Goal: Task Accomplishment & Management: Manage account settings

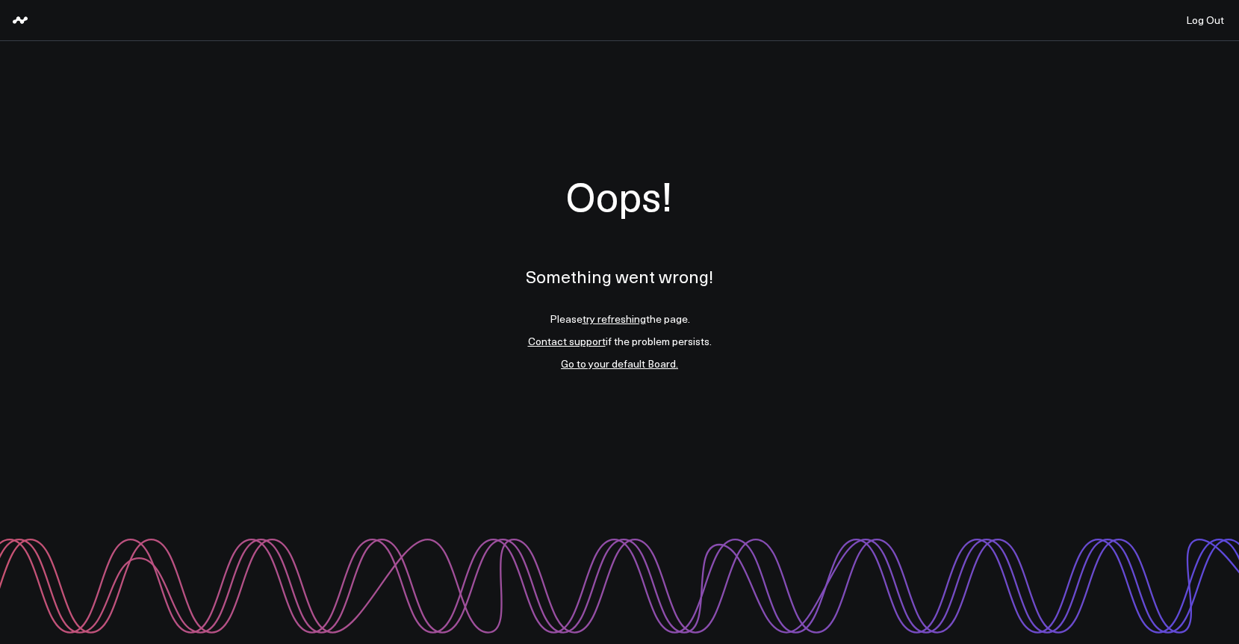
click at [613, 317] on link "try refreshing" at bounding box center [613, 318] width 63 height 14
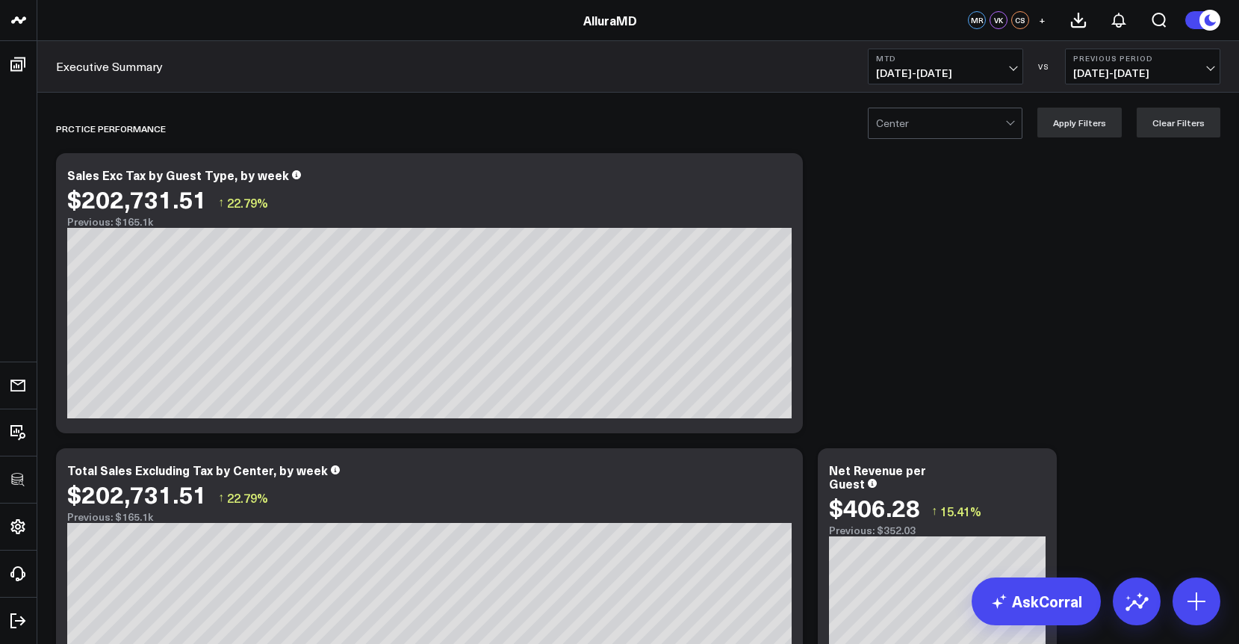
click at [957, 69] on span "09/01/25 - 09/15/25" at bounding box center [945, 73] width 139 height 12
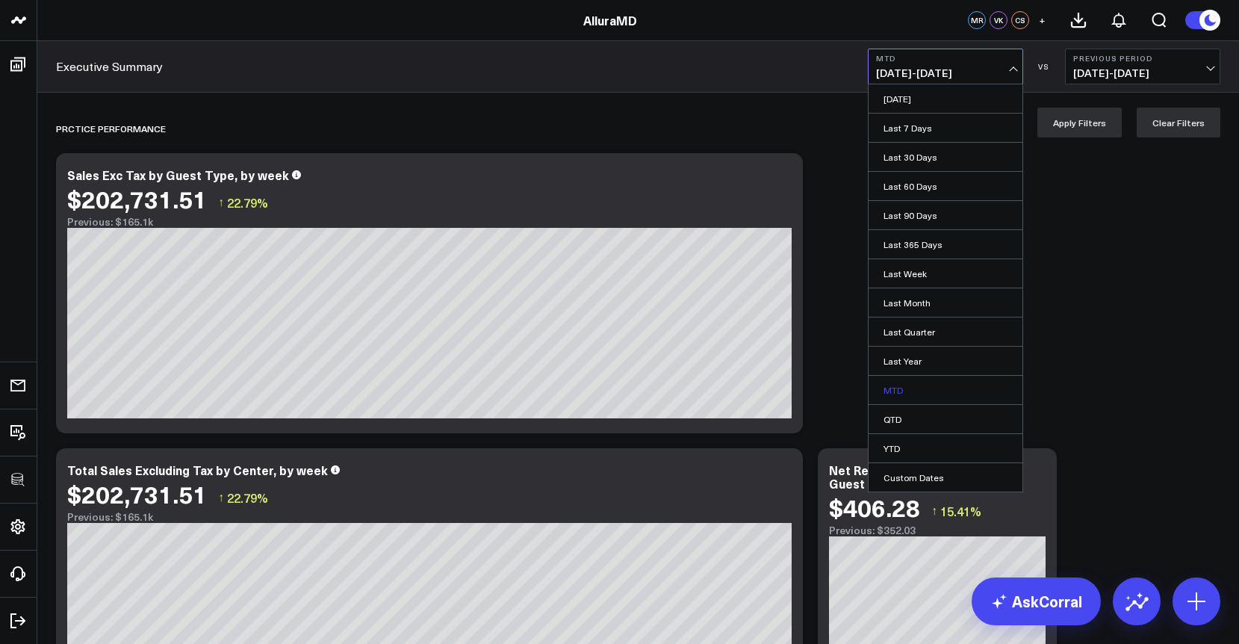
click at [893, 394] on link "MTD" at bounding box center [945, 390] width 154 height 28
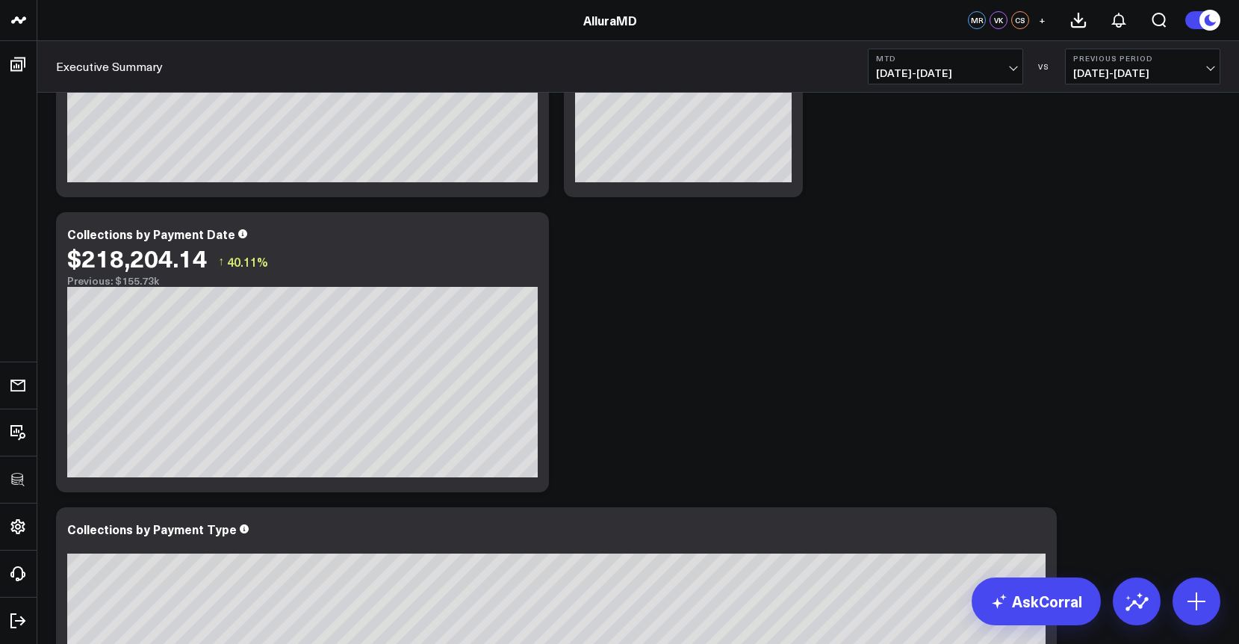
scroll to position [1113, 0]
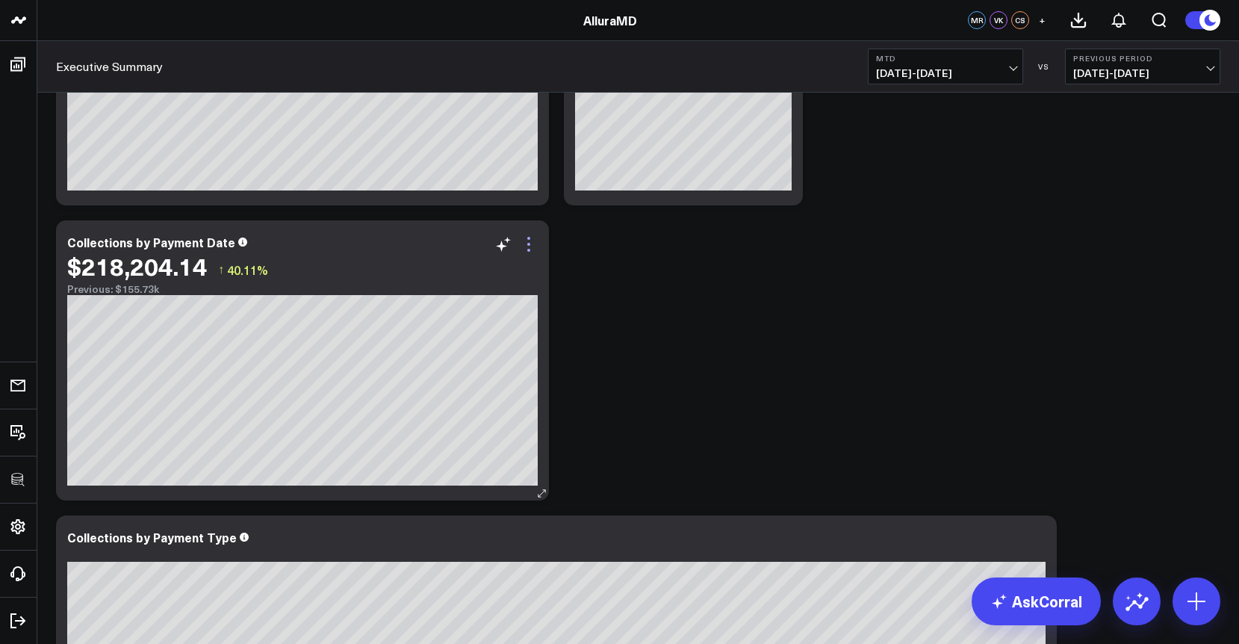
click at [529, 237] on icon at bounding box center [529, 244] width 18 height 18
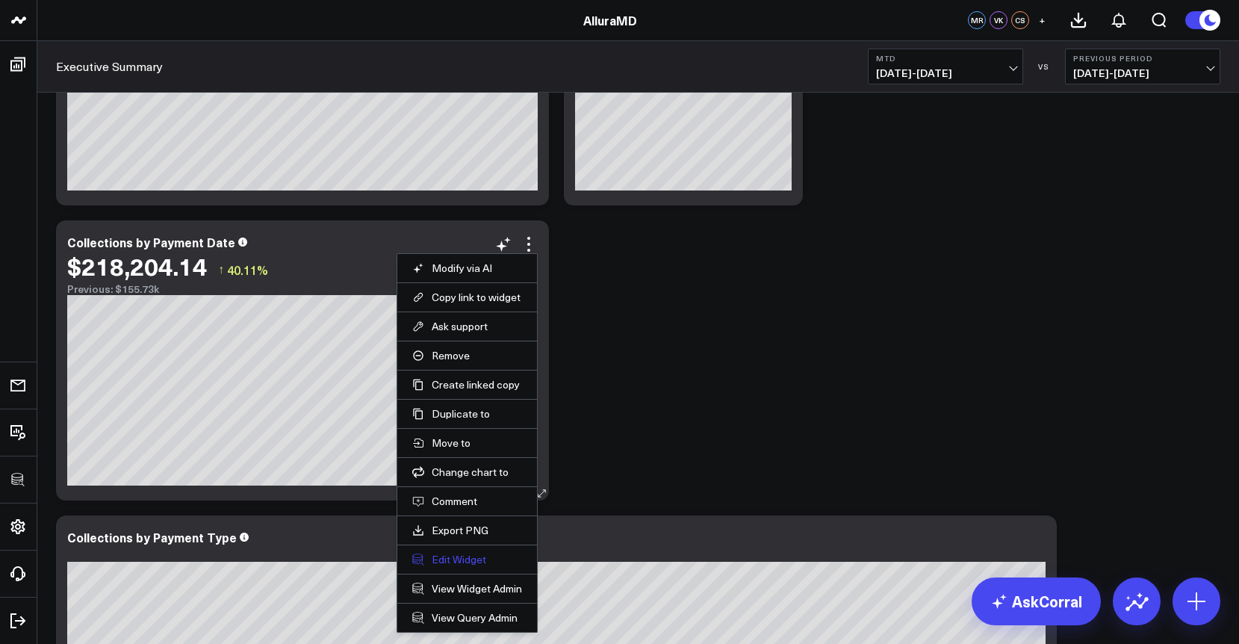
click at [453, 562] on button "Edit Widget" at bounding box center [467, 559] width 110 height 13
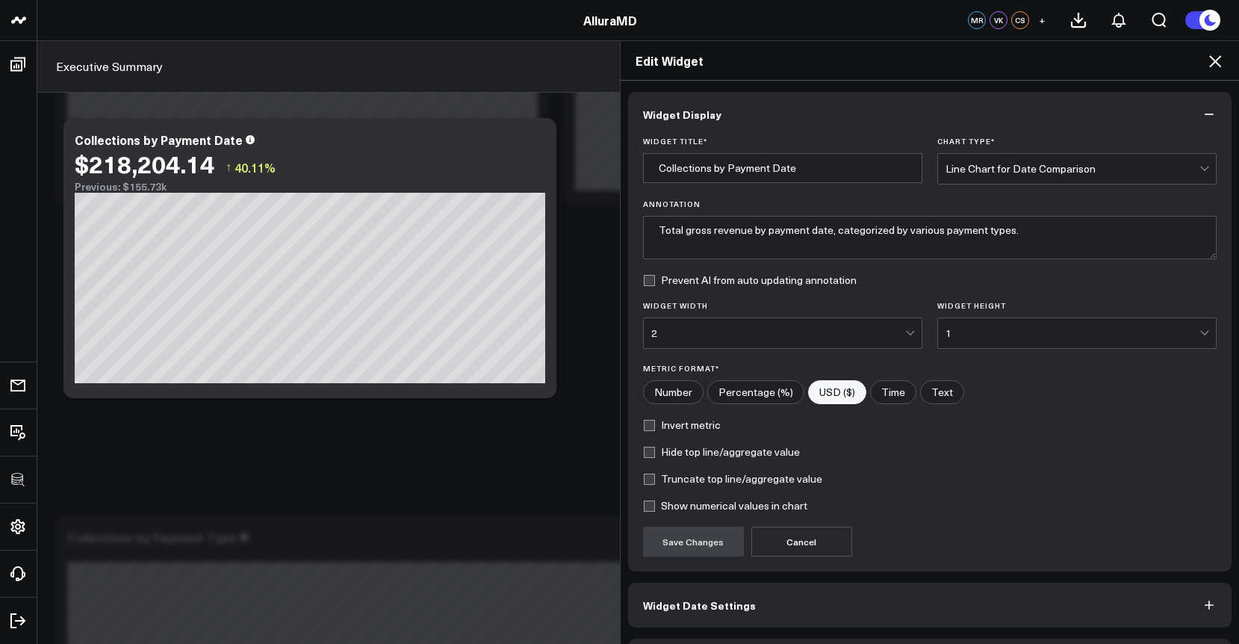
click at [686, 616] on button "Widget Date Settings" at bounding box center [930, 604] width 604 height 45
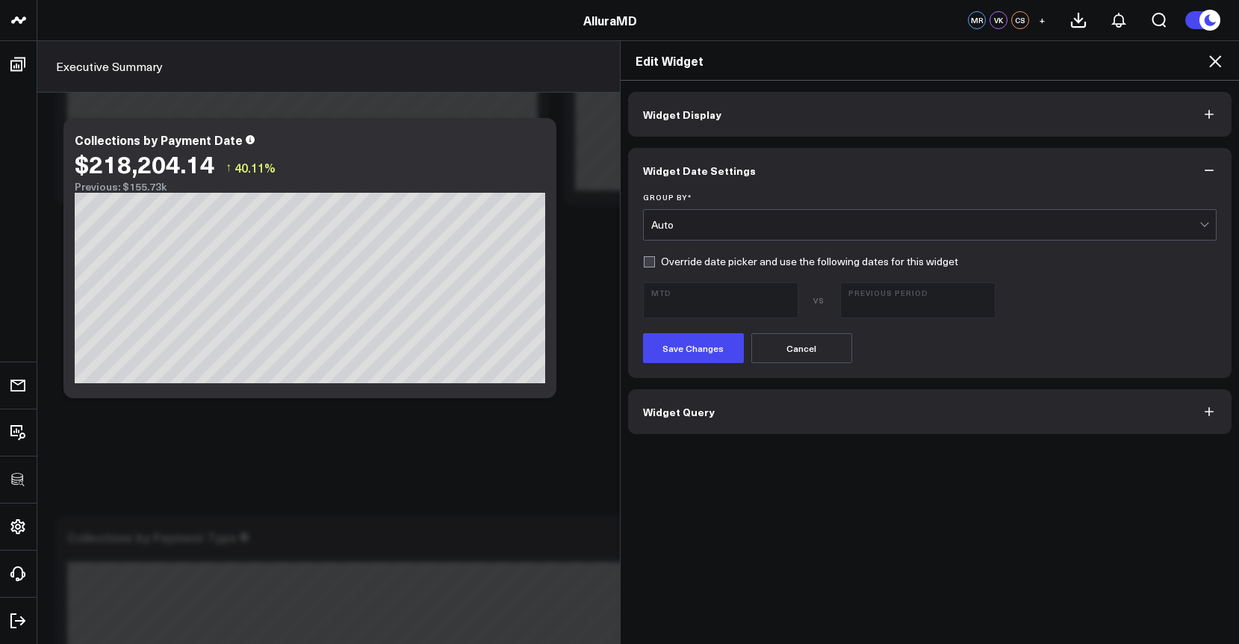
click at [691, 410] on span "Widget Query" at bounding box center [679, 411] width 72 height 12
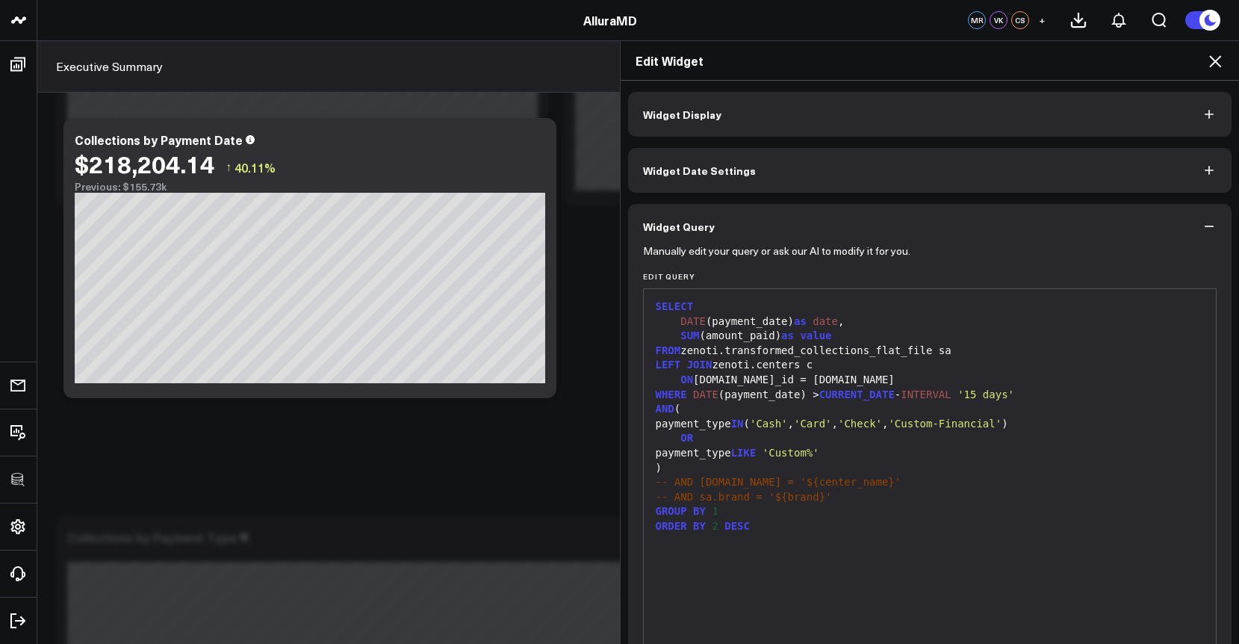
click at [1208, 60] on icon at bounding box center [1215, 61] width 18 height 18
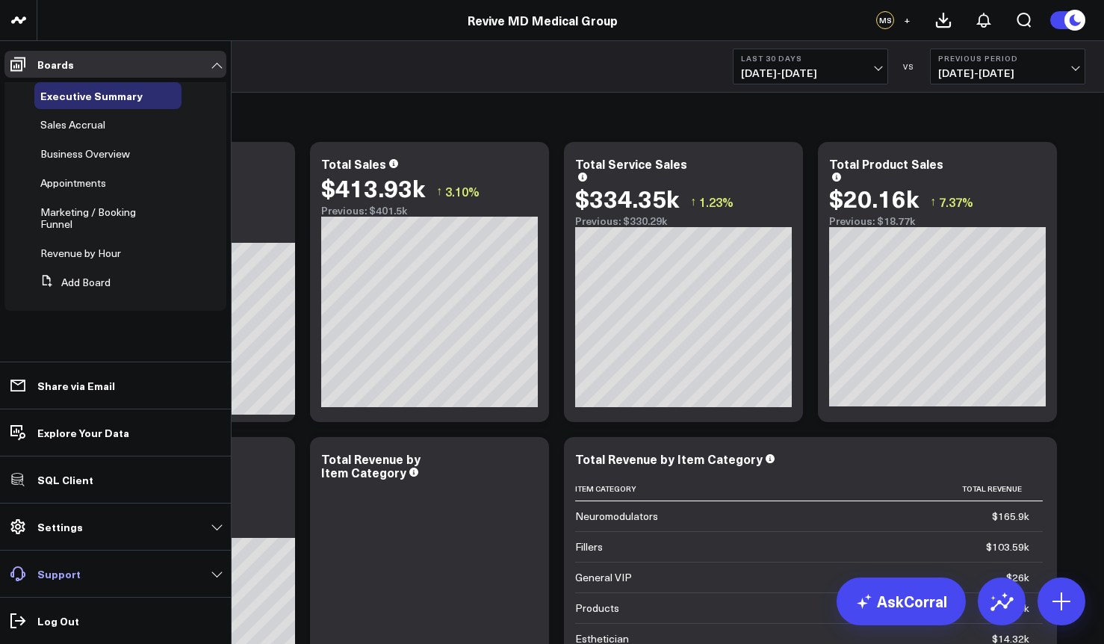
click at [105, 574] on link "Support" at bounding box center [115, 573] width 222 height 27
click at [95, 534] on link "Settings" at bounding box center [115, 526] width 222 height 27
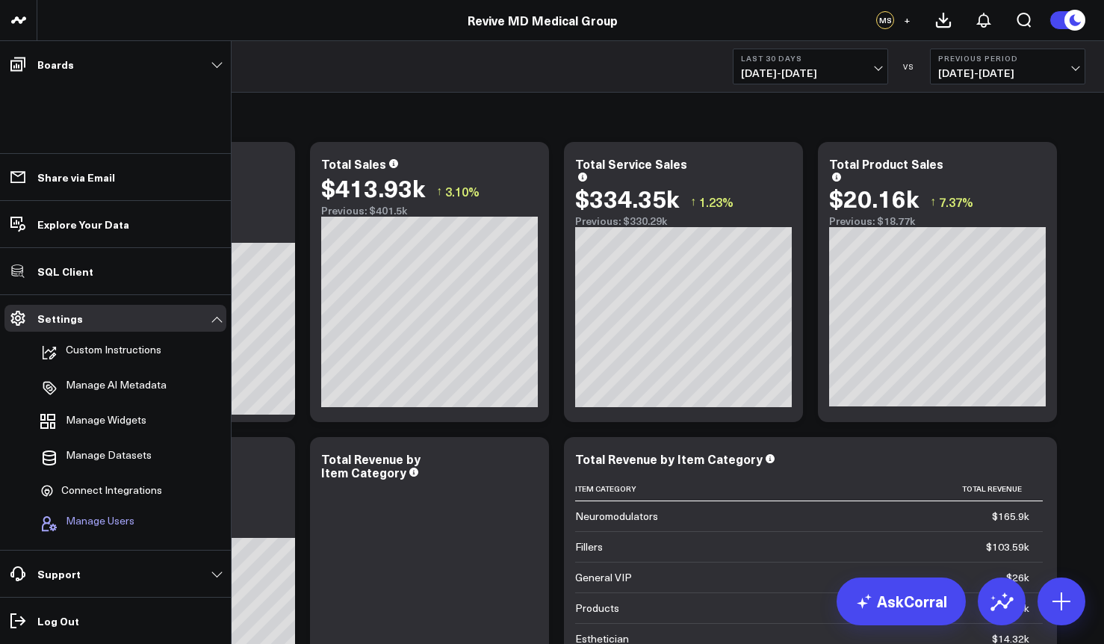
click at [95, 528] on span "Manage Users" at bounding box center [100, 523] width 69 height 18
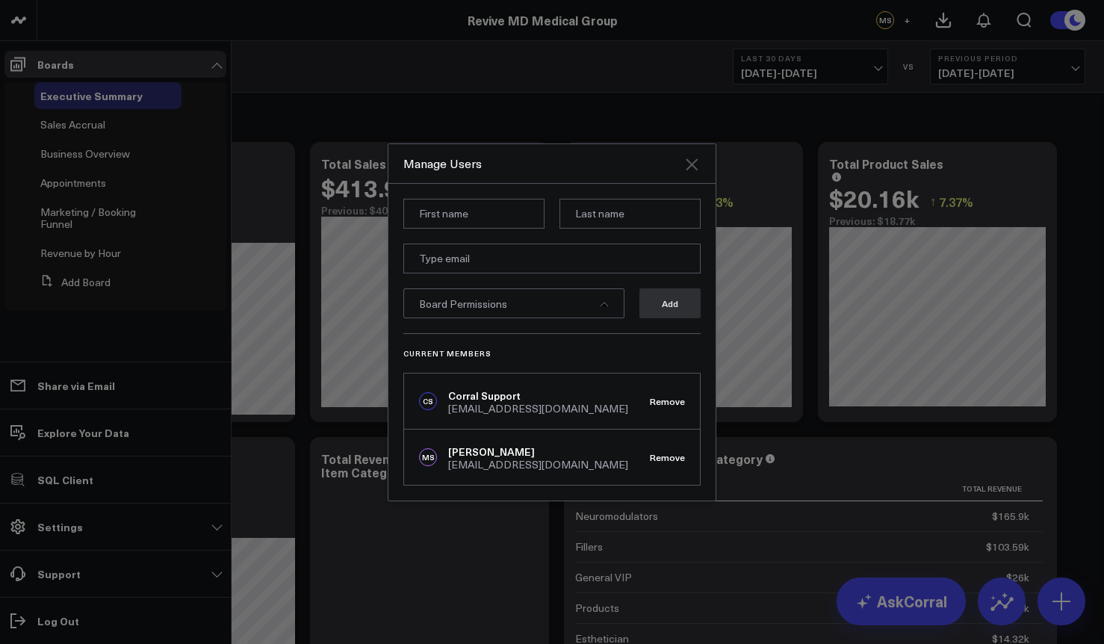
click at [694, 160] on icon "Close" at bounding box center [691, 164] width 12 height 12
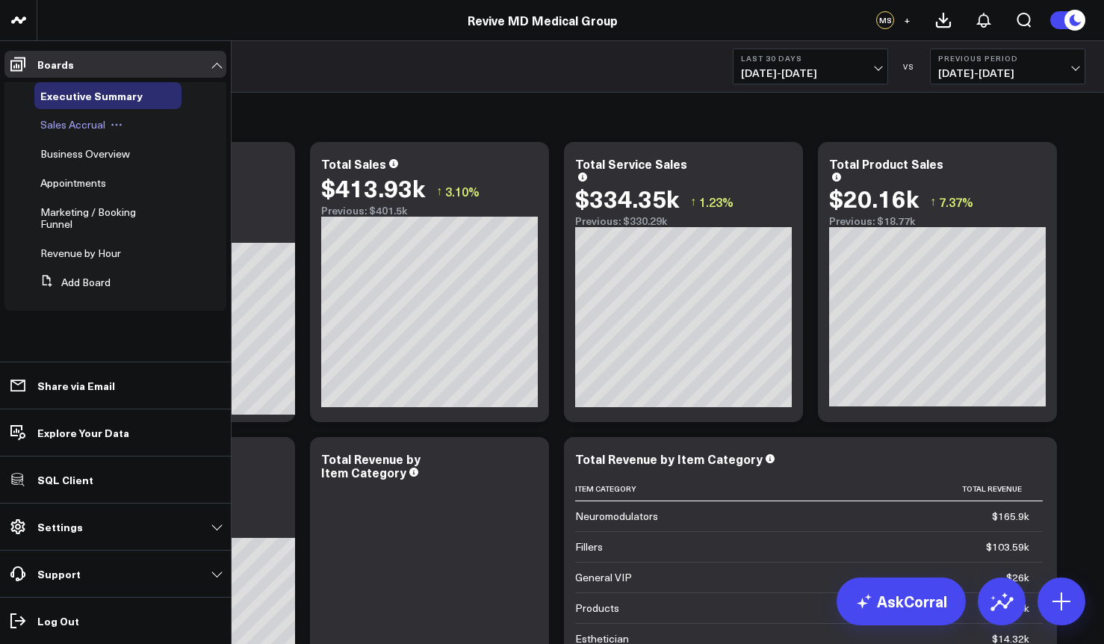
click at [55, 131] on div "Sales Accrual" at bounding box center [107, 124] width 147 height 27
click at [65, 124] on span "Sales Accrual" at bounding box center [72, 124] width 65 height 14
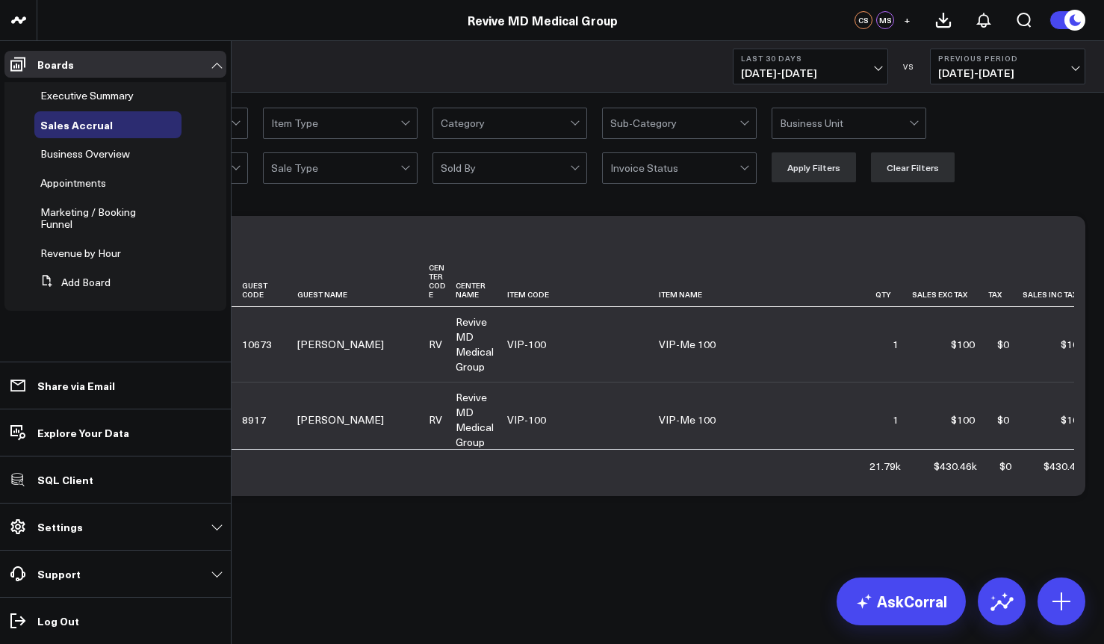
click at [63, 153] on span "Business Overview" at bounding box center [85, 153] width 90 height 14
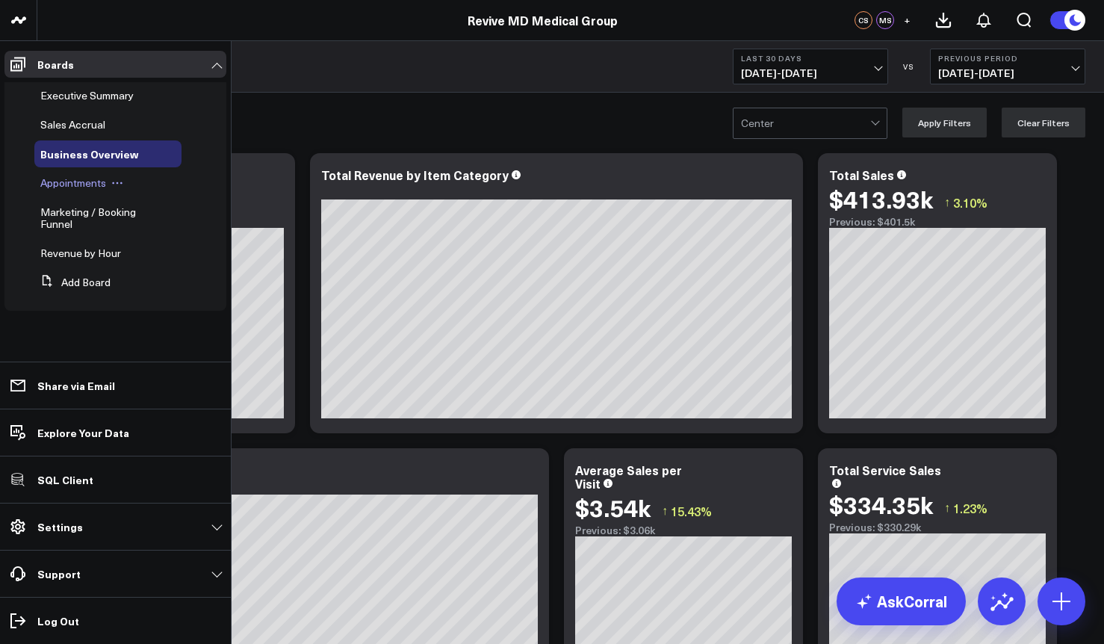
click at [72, 184] on span "Appointments" at bounding box center [73, 182] width 66 height 14
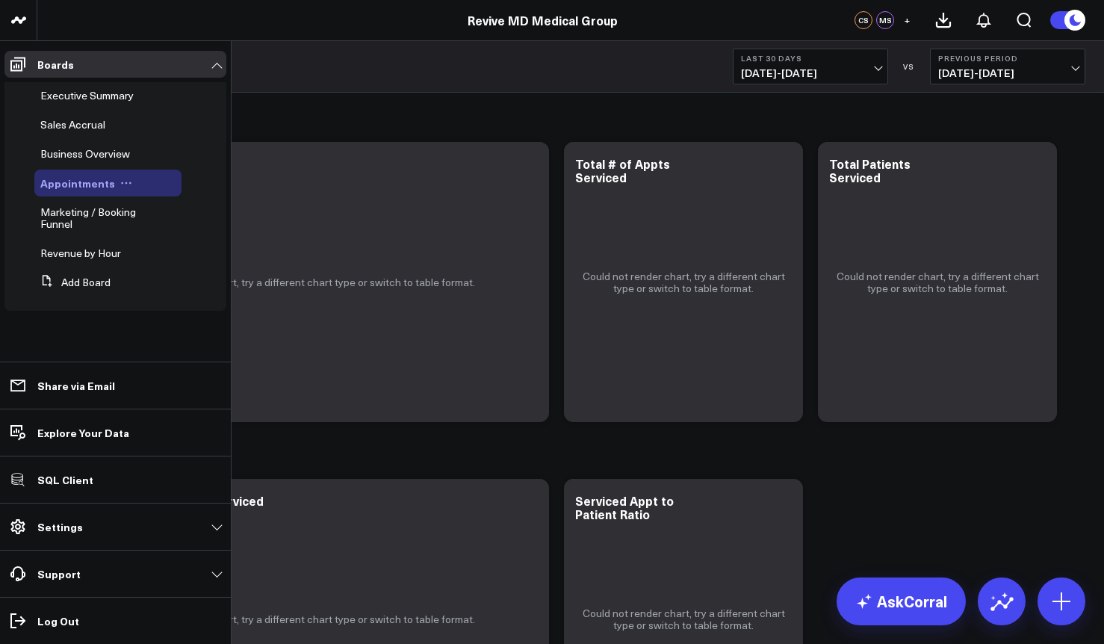
click at [123, 178] on icon at bounding box center [126, 183] width 12 height 12
click at [76, 279] on button "Add Board" at bounding box center [72, 282] width 76 height 27
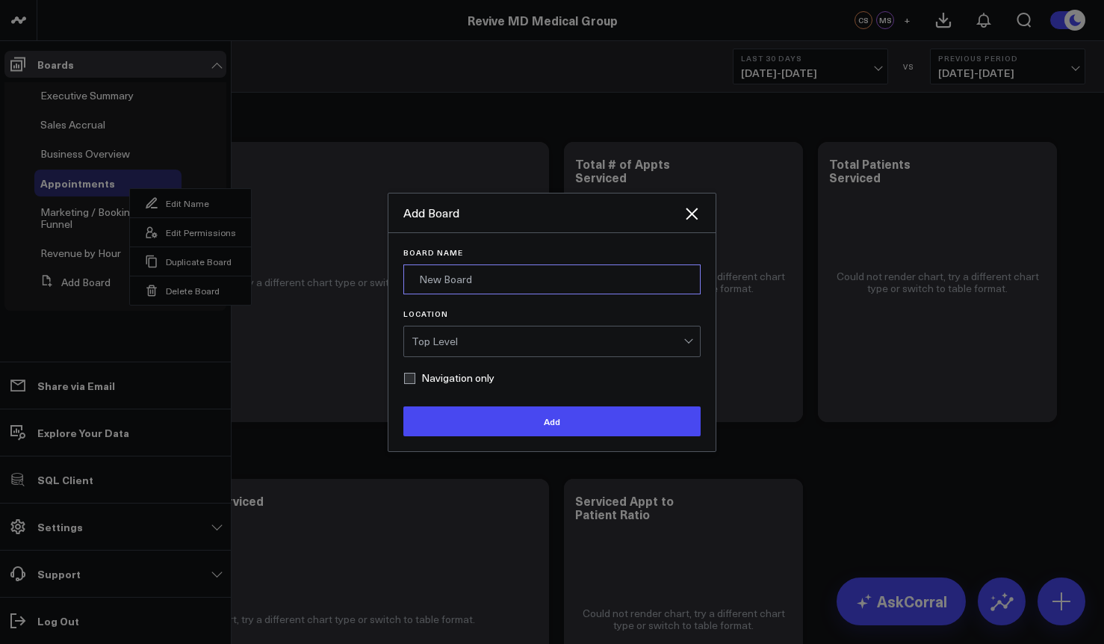
click at [476, 293] on input "Board Name" at bounding box center [551, 279] width 297 height 30
type input "Sandbox"
click at [451, 373] on label "Navigation only" at bounding box center [448, 378] width 91 height 12
click at [415, 373] on input "Navigation only" at bounding box center [409, 378] width 12 height 12
checkbox input "true"
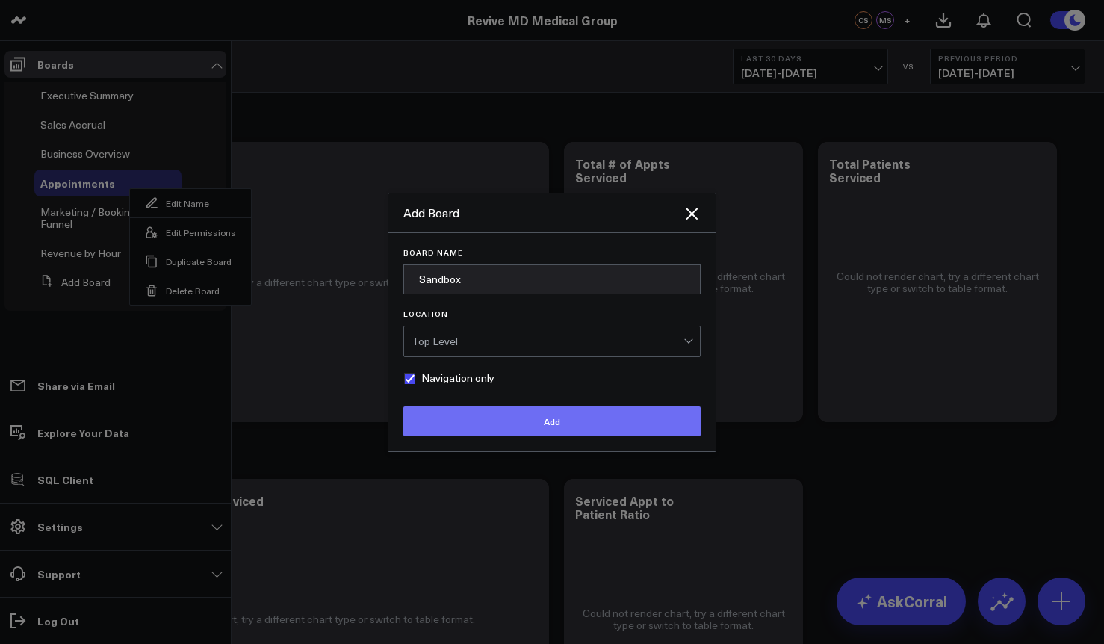
click at [460, 426] on button "Add" at bounding box center [551, 421] width 297 height 30
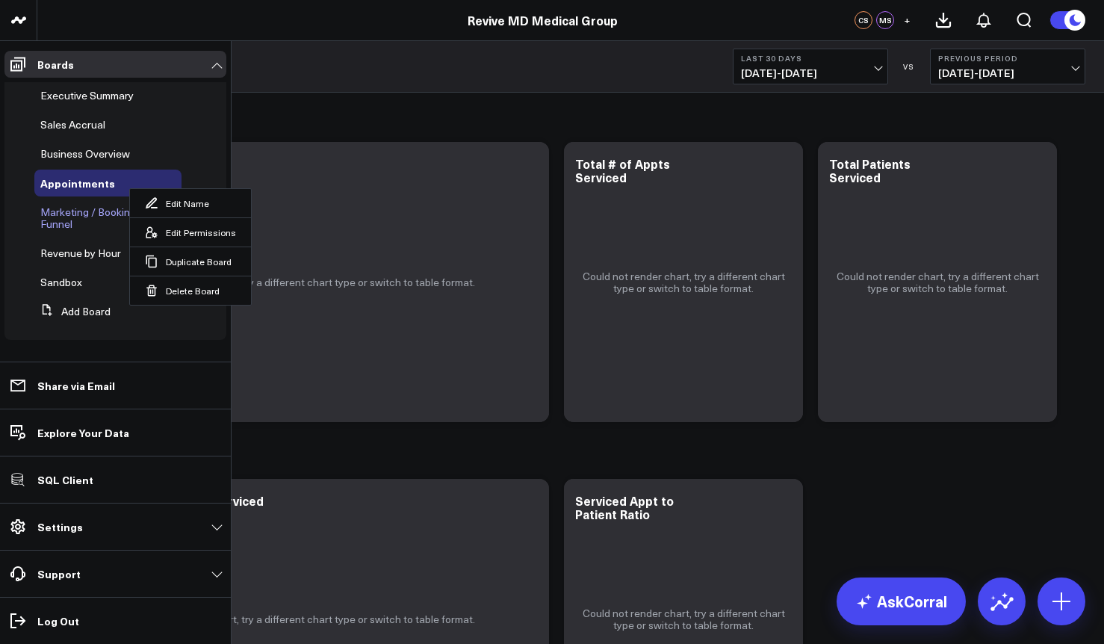
click at [62, 224] on span "Marketing / Booking Funnel" at bounding box center [88, 218] width 96 height 26
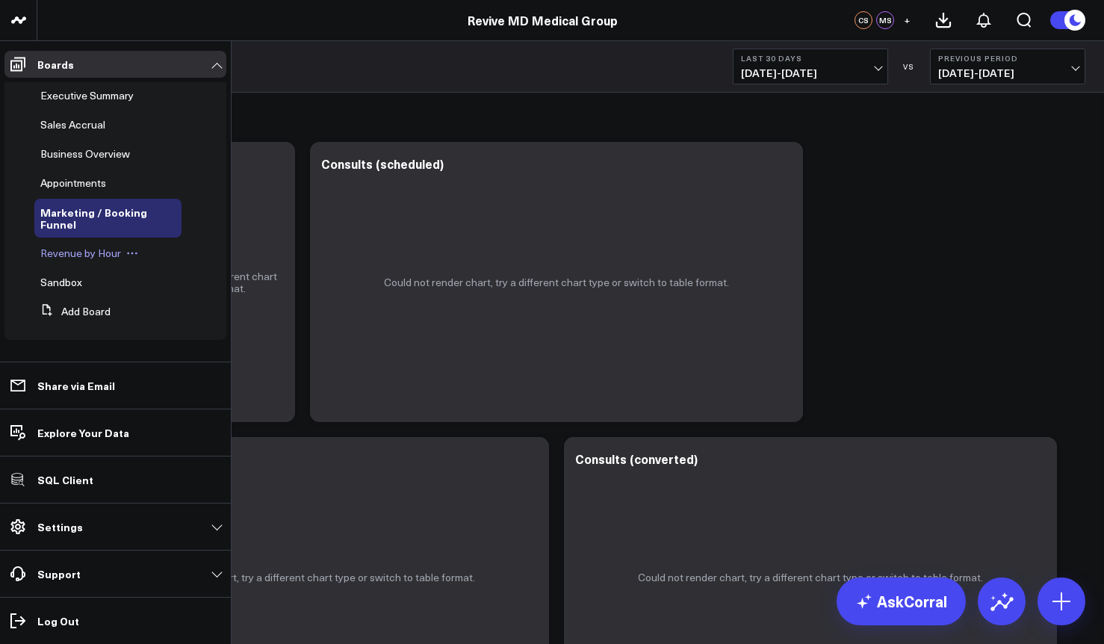
click at [57, 258] on span "Revenue by Hour" at bounding box center [80, 253] width 81 height 14
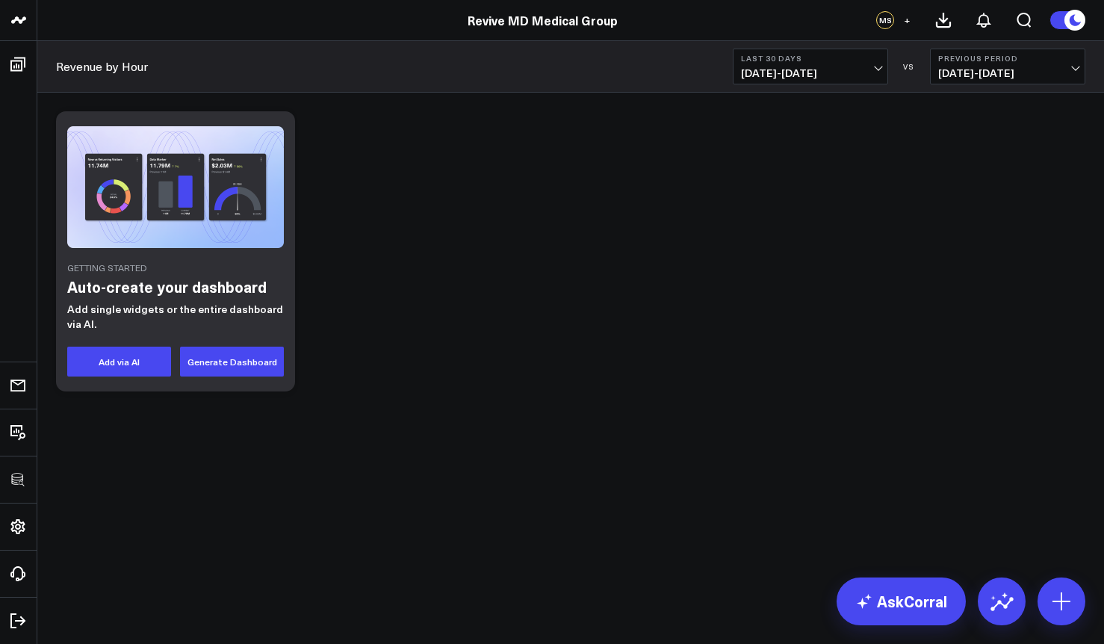
drag, startPoint x: 75, startPoint y: 302, endPoint x: 874, endPoint y: 1, distance: 853.8
